Goal: Information Seeking & Learning: Learn about a topic

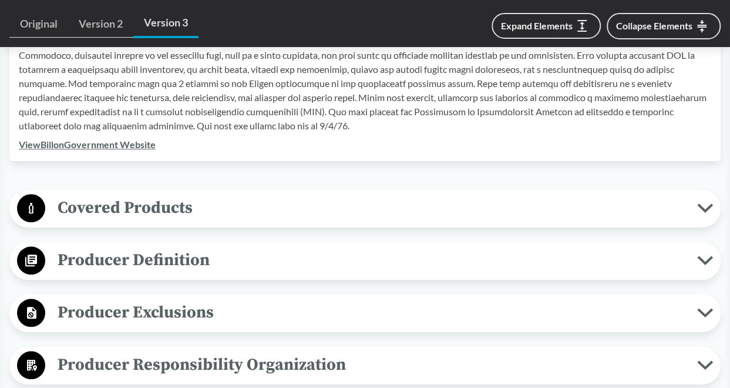
scroll to position [434, 0]
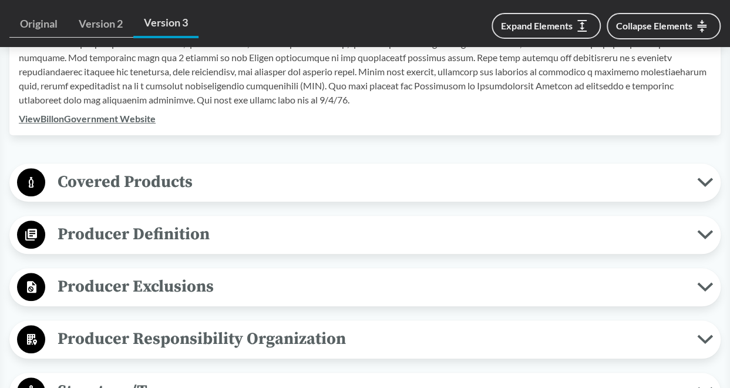
click at [184, 174] on span "Covered Products" at bounding box center [371, 182] width 652 height 26
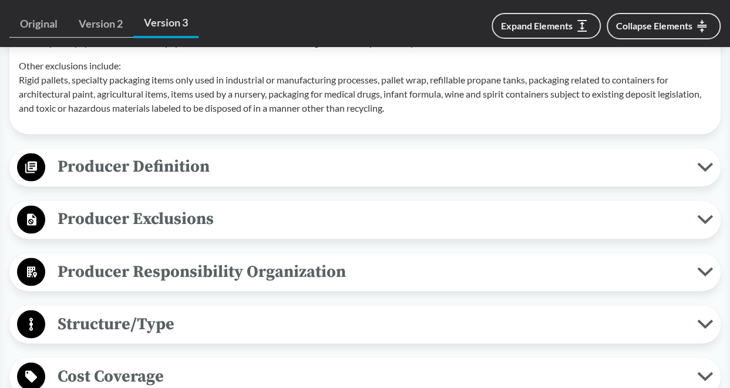
scroll to position [865, 0]
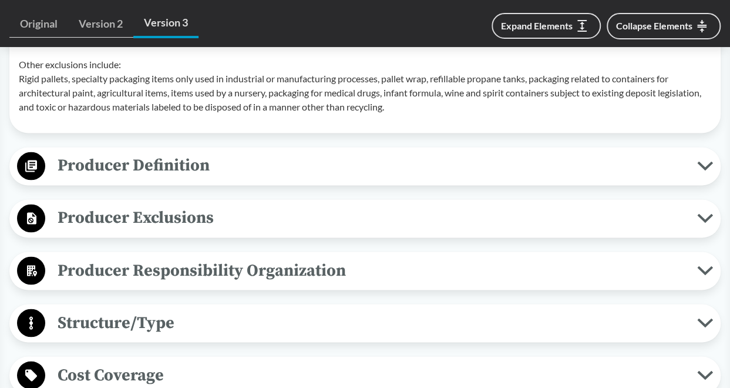
click at [180, 157] on span "Producer Definition" at bounding box center [371, 165] width 652 height 26
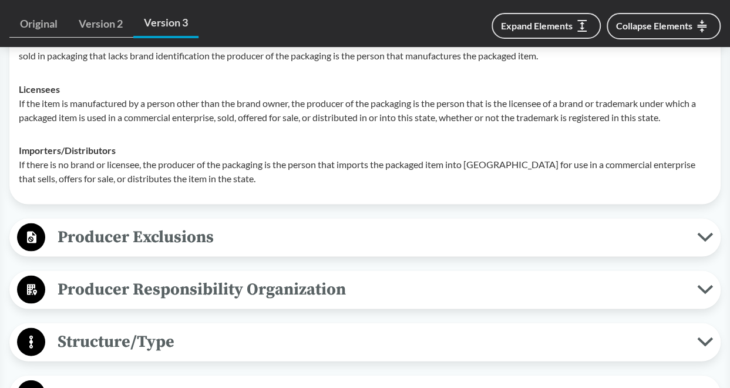
scroll to position [1036, 0]
click at [187, 241] on span "Producer Exclusions" at bounding box center [371, 236] width 652 height 26
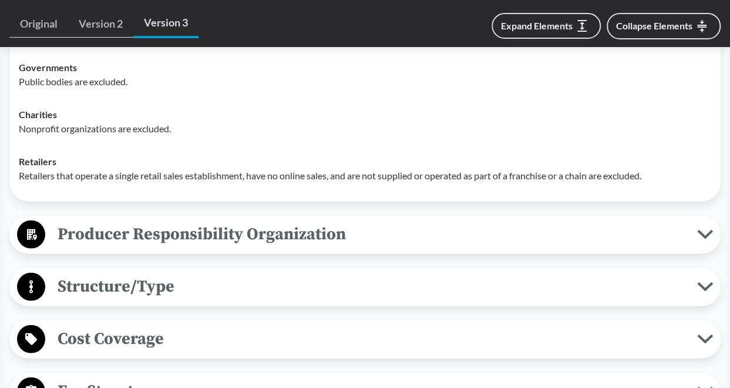
scroll to position [1312, 0]
click at [187, 241] on span "Producer Responsibility Organization" at bounding box center [371, 233] width 652 height 26
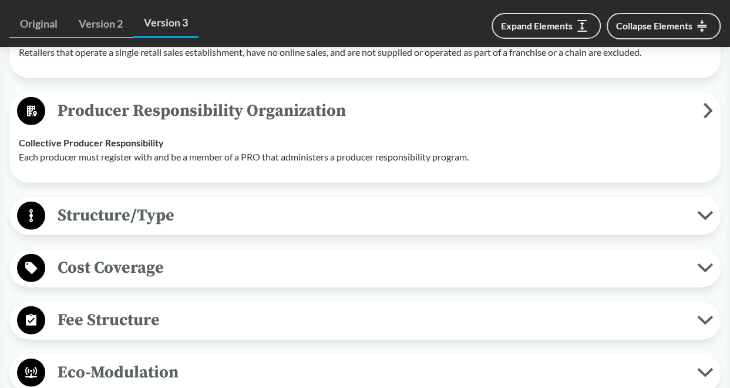
scroll to position [1442, 0]
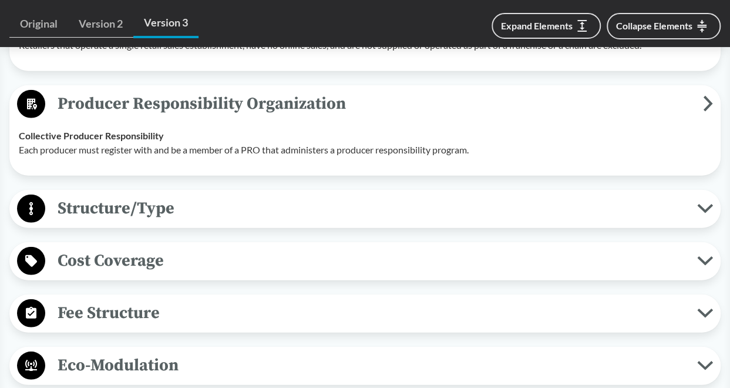
click at [183, 219] on span "Structure/Type" at bounding box center [371, 208] width 652 height 26
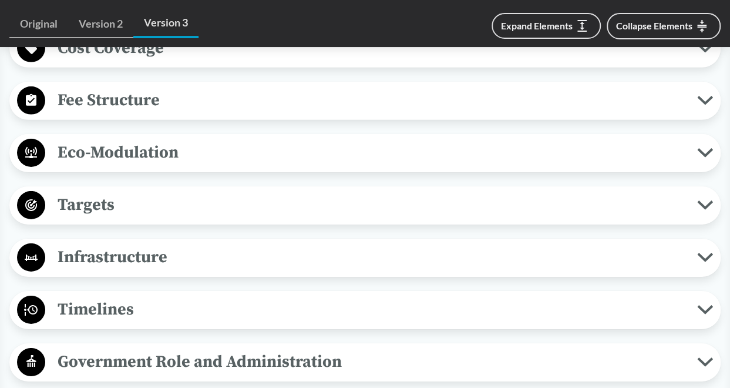
scroll to position [1760, 0]
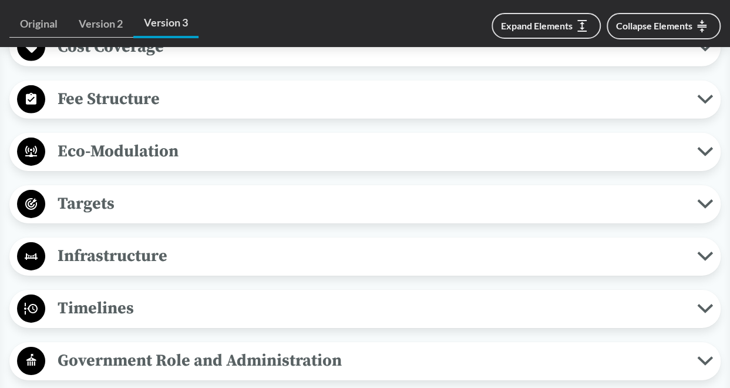
click at [181, 199] on span "Targets" at bounding box center [371, 203] width 652 height 26
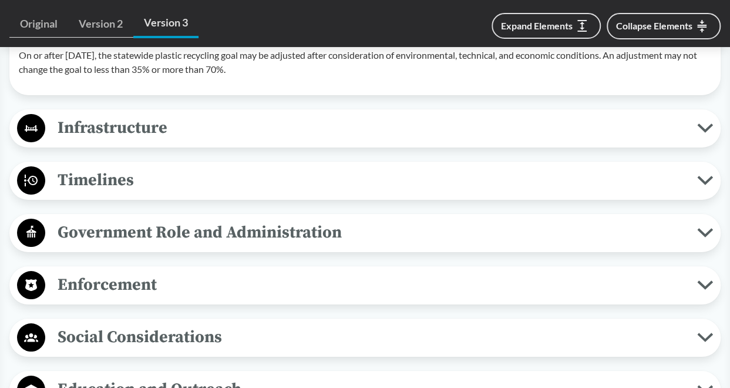
scroll to position [2060, 0]
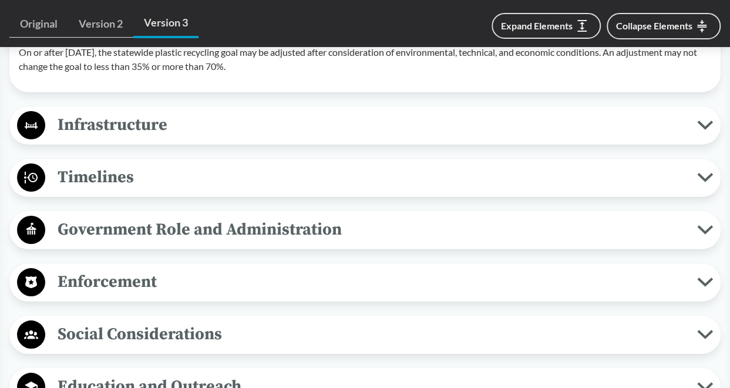
click at [174, 119] on span "Infrastructure" at bounding box center [371, 125] width 652 height 26
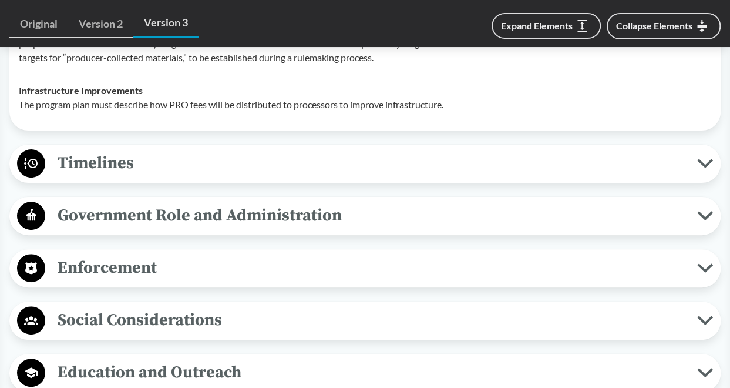
scroll to position [2250, 0]
click at [180, 155] on span "Timelines" at bounding box center [371, 162] width 652 height 26
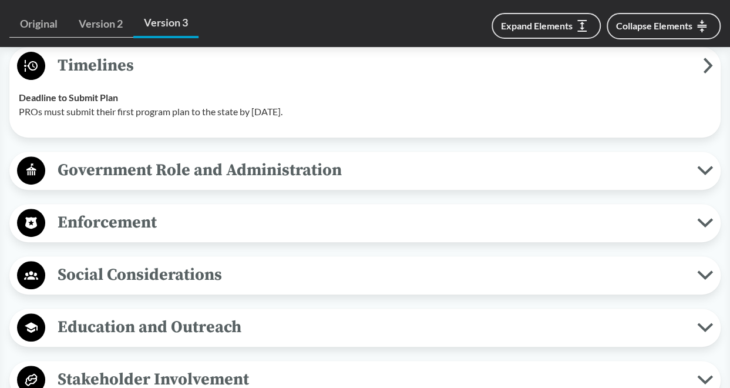
scroll to position [2347, 0]
click at [180, 156] on span "Government Role and Administration" at bounding box center [371, 169] width 652 height 26
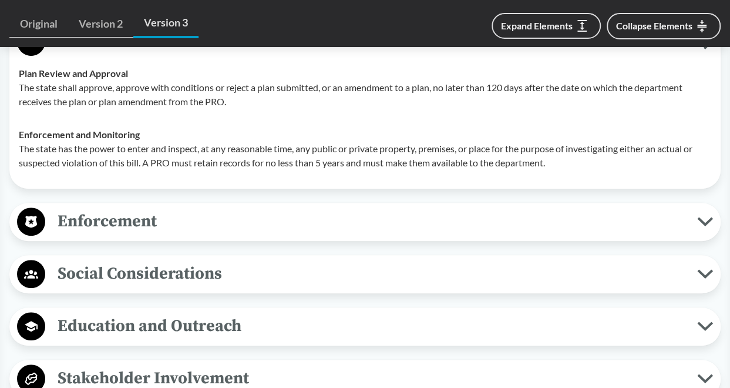
scroll to position [2476, 0]
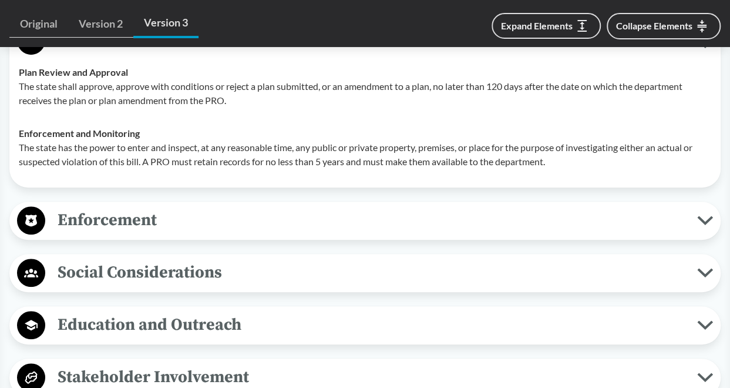
click at [183, 213] on span "Enforcement" at bounding box center [371, 220] width 652 height 26
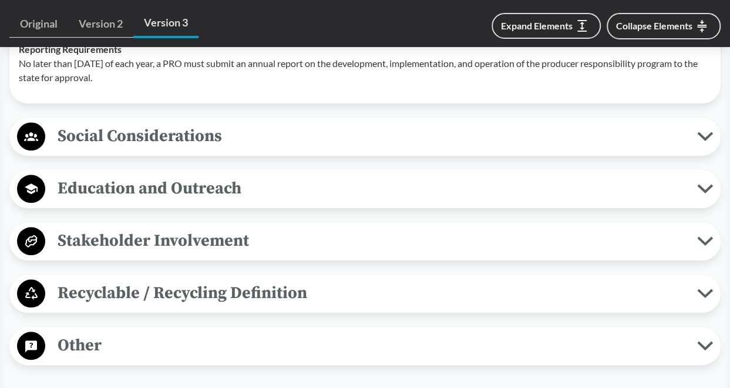
scroll to position [2700, 0]
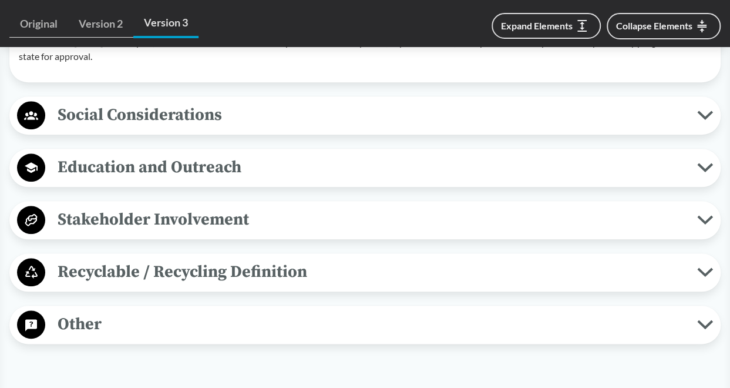
click at [181, 118] on span "Social Considerations" at bounding box center [371, 115] width 652 height 26
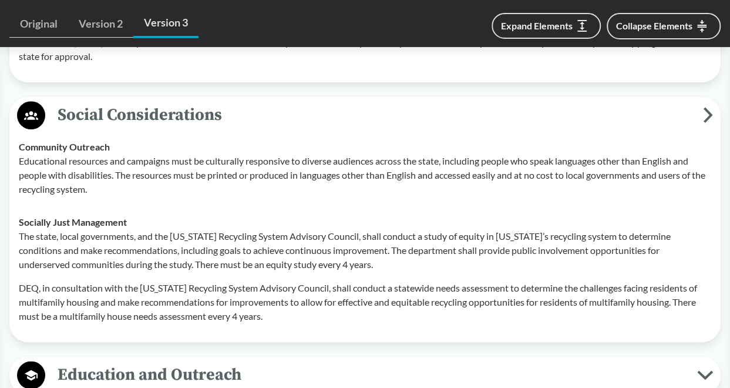
click at [180, 123] on span "Social Considerations" at bounding box center [374, 115] width 658 height 26
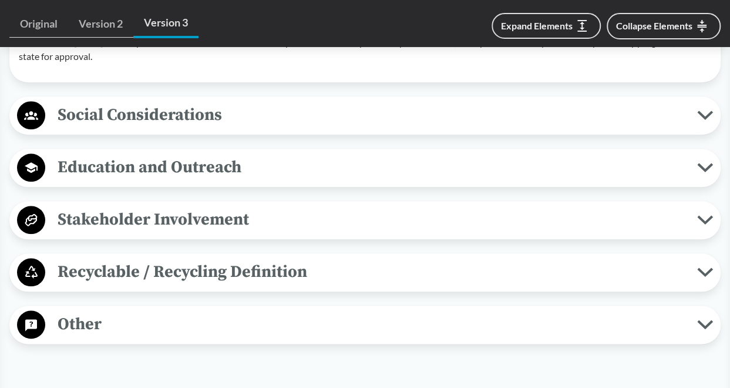
click at [179, 164] on span "Education and Outreach" at bounding box center [371, 167] width 652 height 26
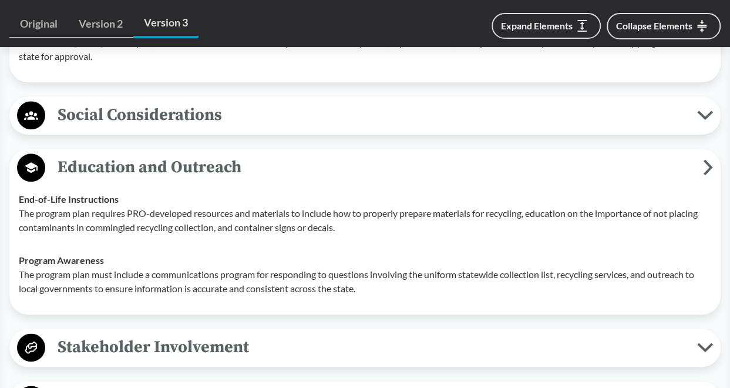
click at [179, 164] on span "Education and Outreach" at bounding box center [374, 167] width 658 height 26
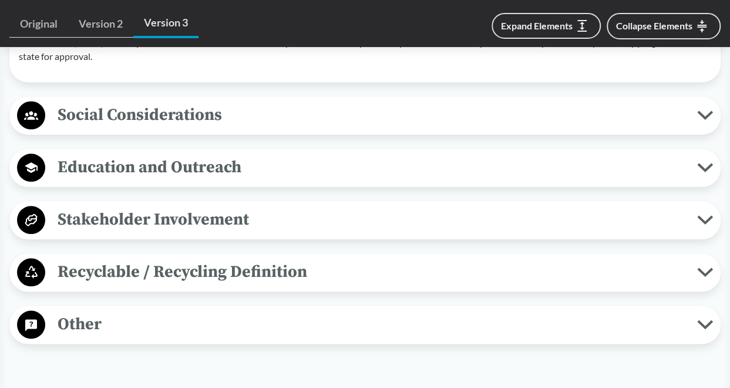
click at [189, 230] on button "Stakeholder Involvement" at bounding box center [365, 220] width 703 height 30
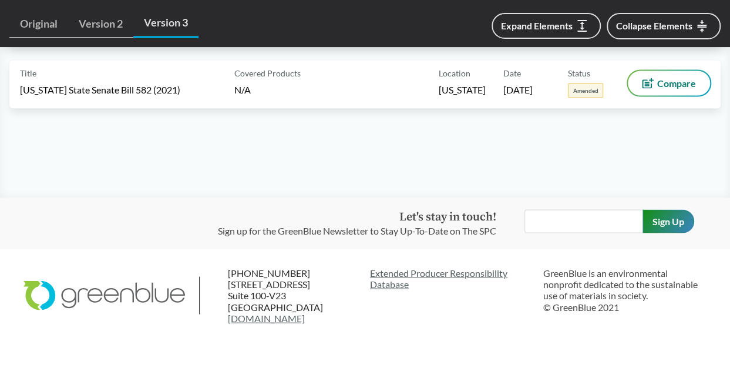
scroll to position [3333, 0]
